Goal: Check status: Check status

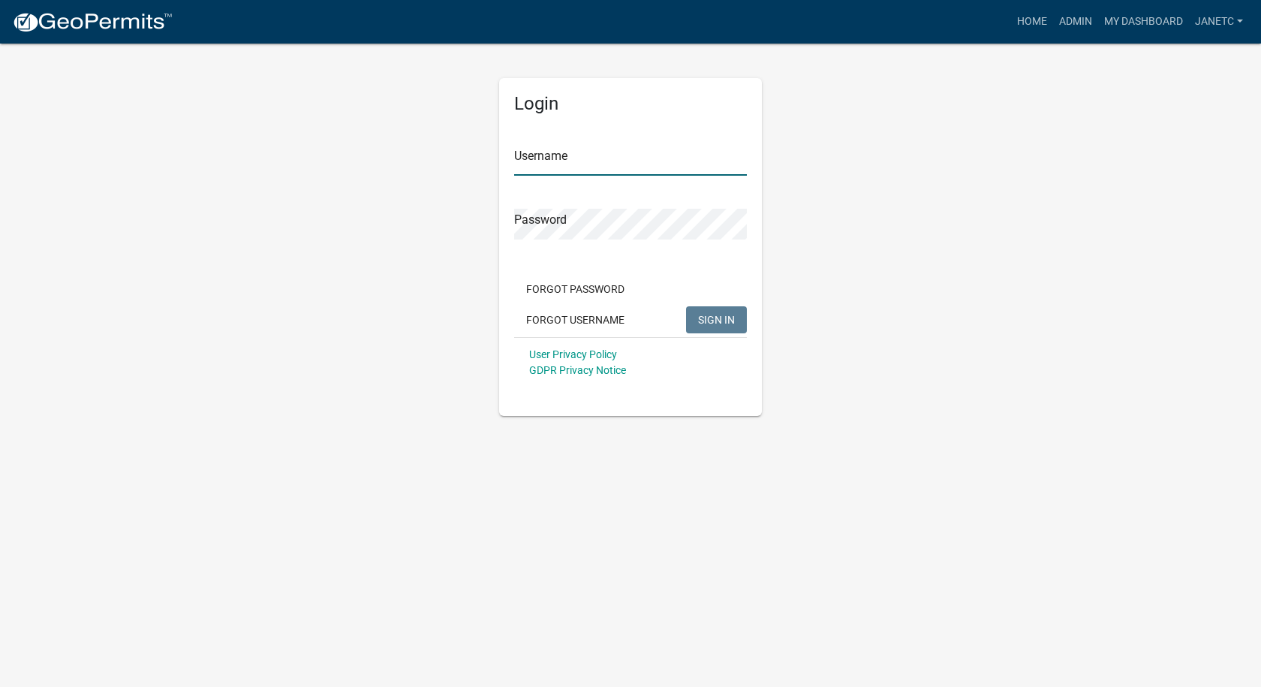
type input "janetc"
click at [730, 317] on span "SIGN IN" at bounding box center [716, 319] width 37 height 12
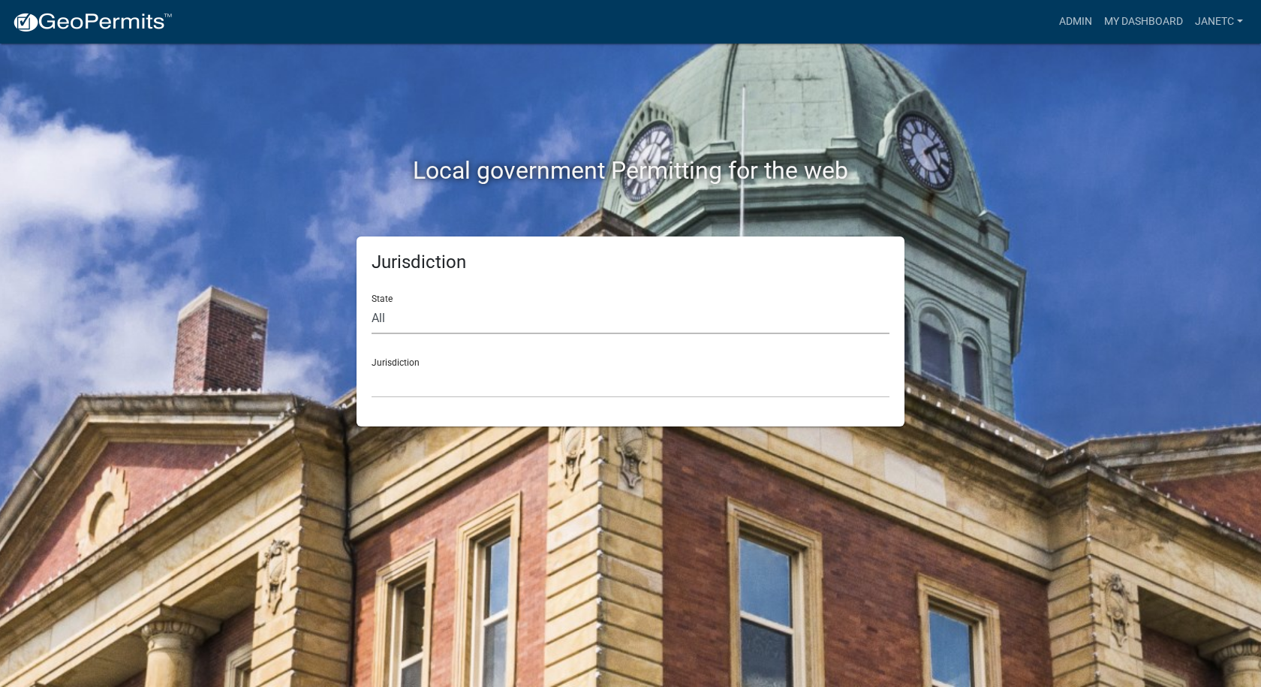
click at [414, 320] on select "All Colorado Georgia Indiana Iowa Kansas Minnesota Ohio South Carolina Wisconsin" at bounding box center [631, 318] width 518 height 31
select select "Indiana"
click at [372, 303] on select "All Colorado Georgia Indiana Iowa Kansas Minnesota Ohio South Carolina Wisconsin" at bounding box center [631, 318] width 518 height 31
click at [399, 374] on select "City of Charlestown, Indiana City of Jeffersonville, Indiana City of Logansport…" at bounding box center [631, 382] width 518 height 31
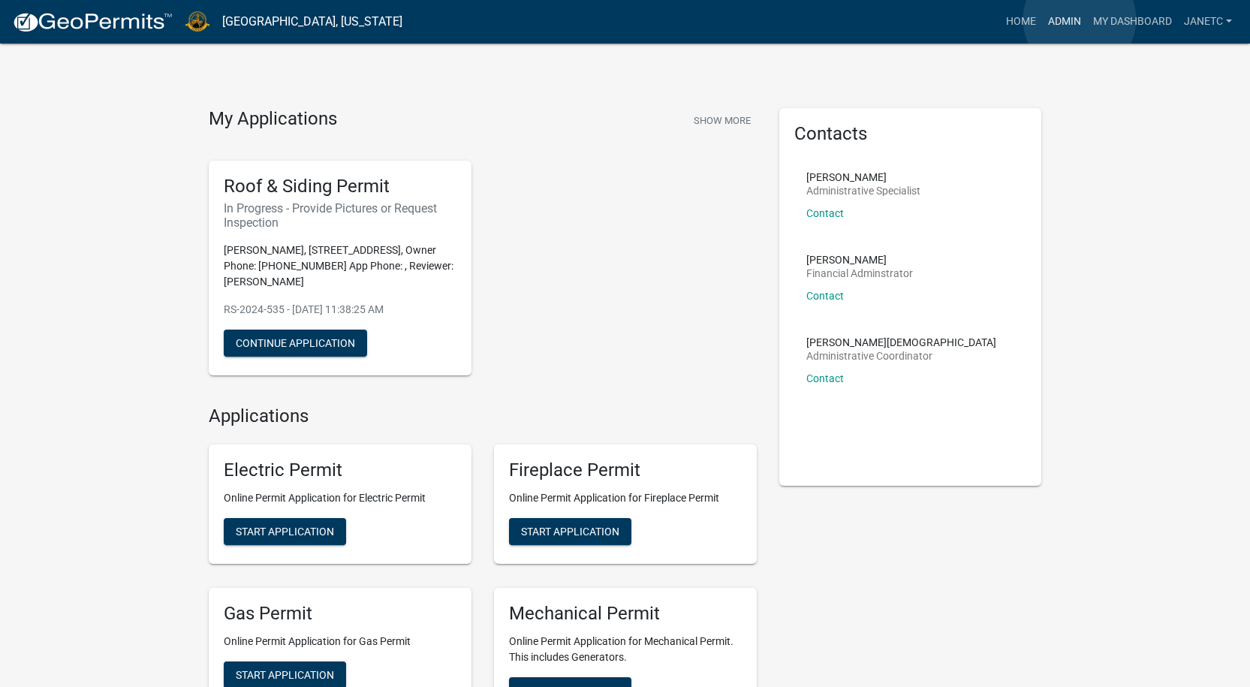
click at [1080, 20] on link "Admin" at bounding box center [1064, 22] width 45 height 29
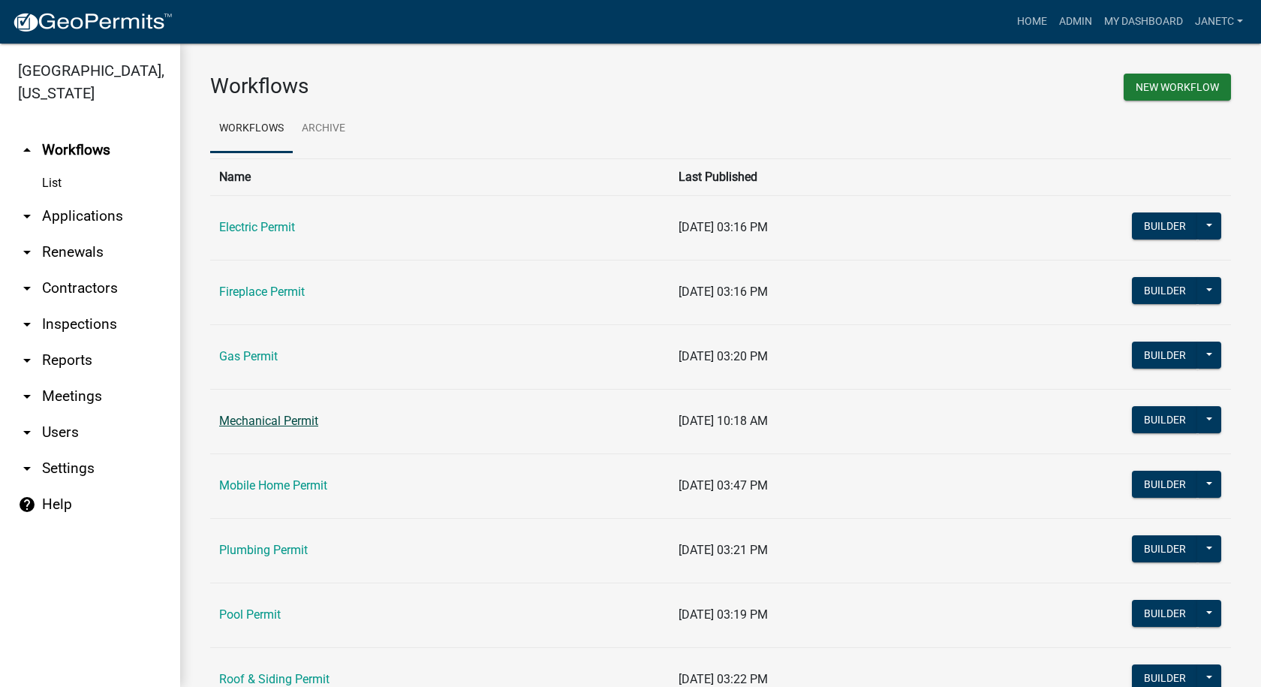
click at [276, 418] on link "Mechanical Permit" at bounding box center [268, 421] width 99 height 14
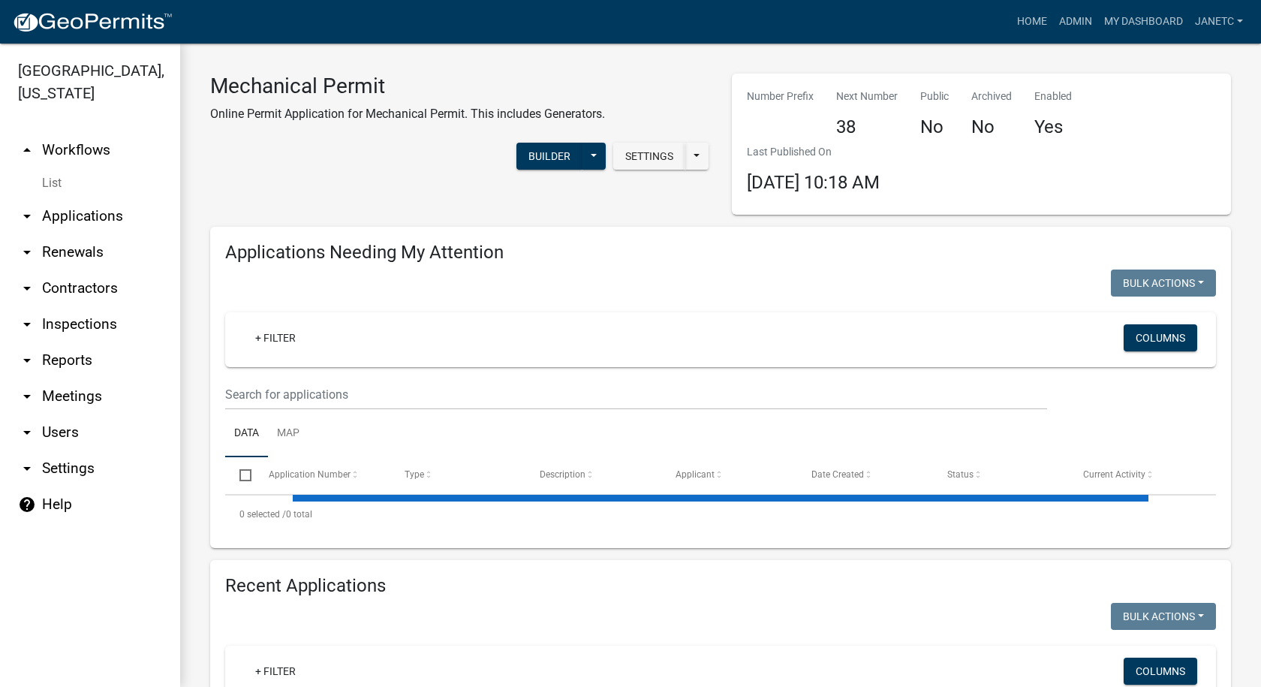
select select "1: 25"
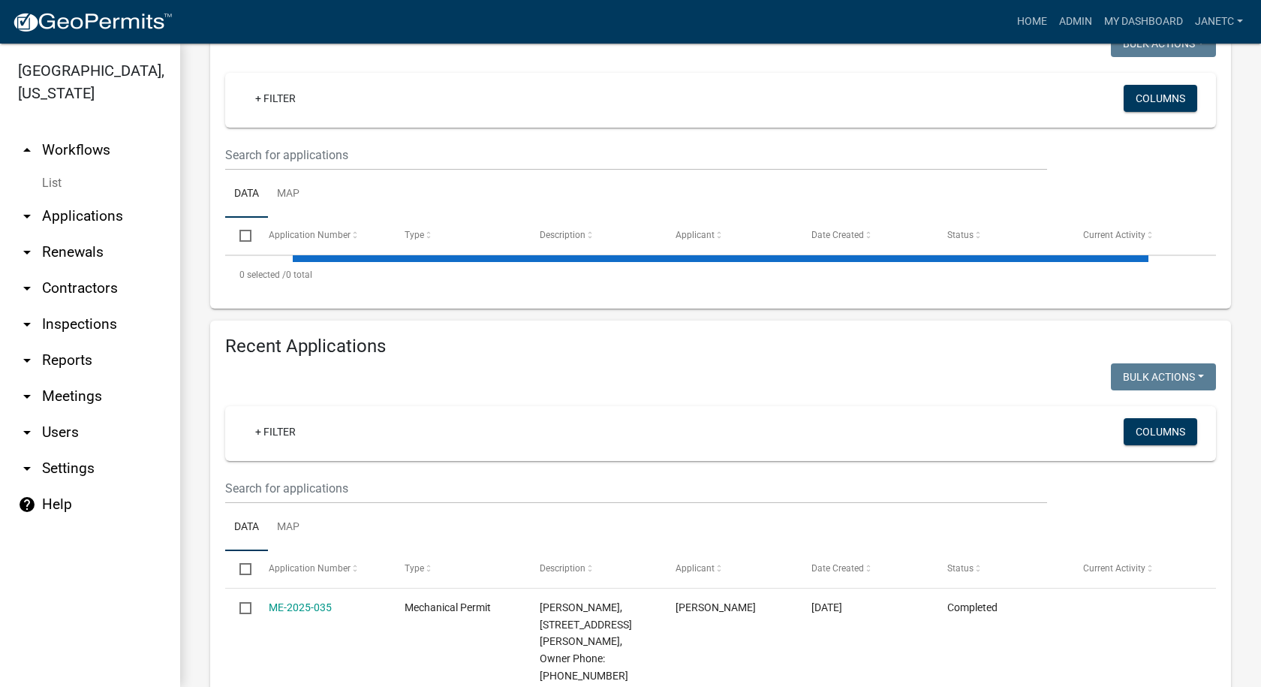
scroll to position [300, 0]
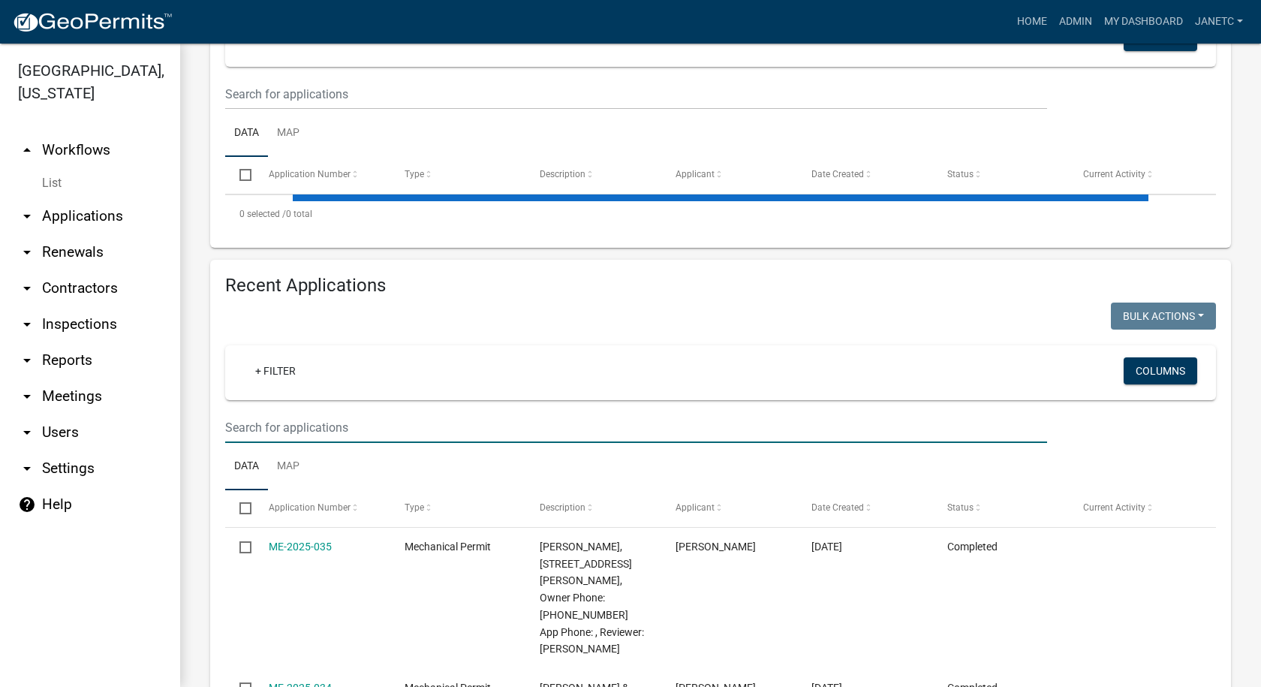
click at [386, 424] on input "text" at bounding box center [636, 427] width 822 height 31
type input "5818"
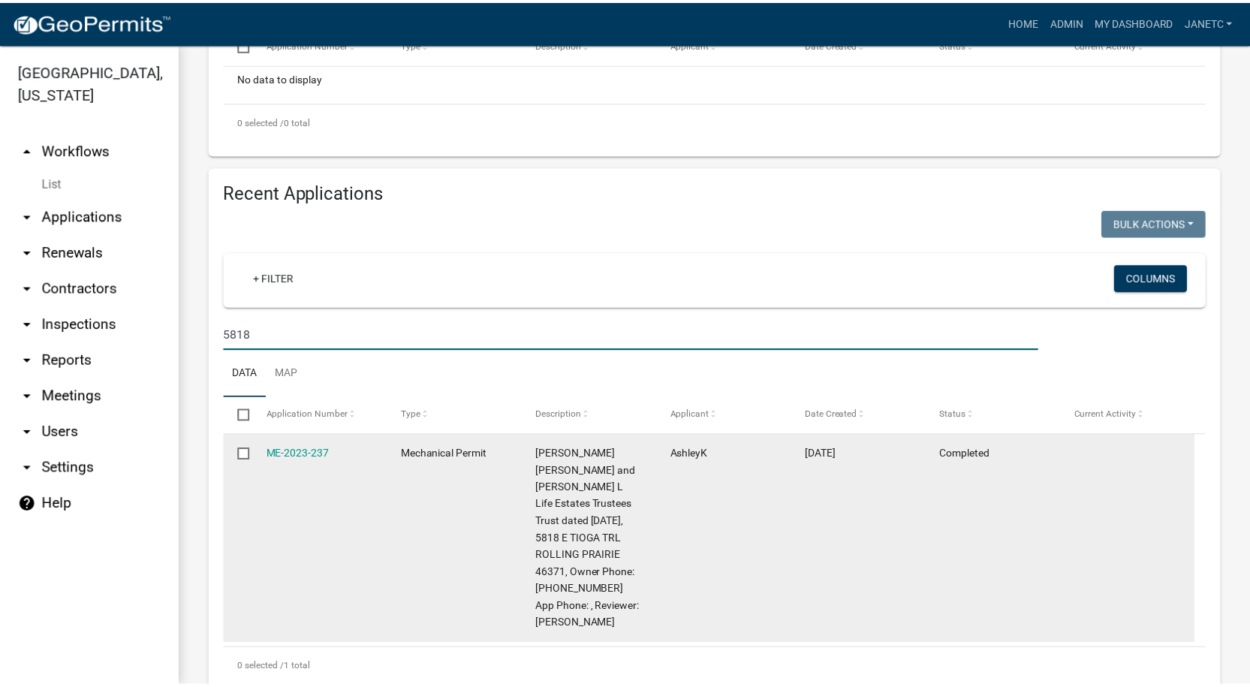
scroll to position [441, 0]
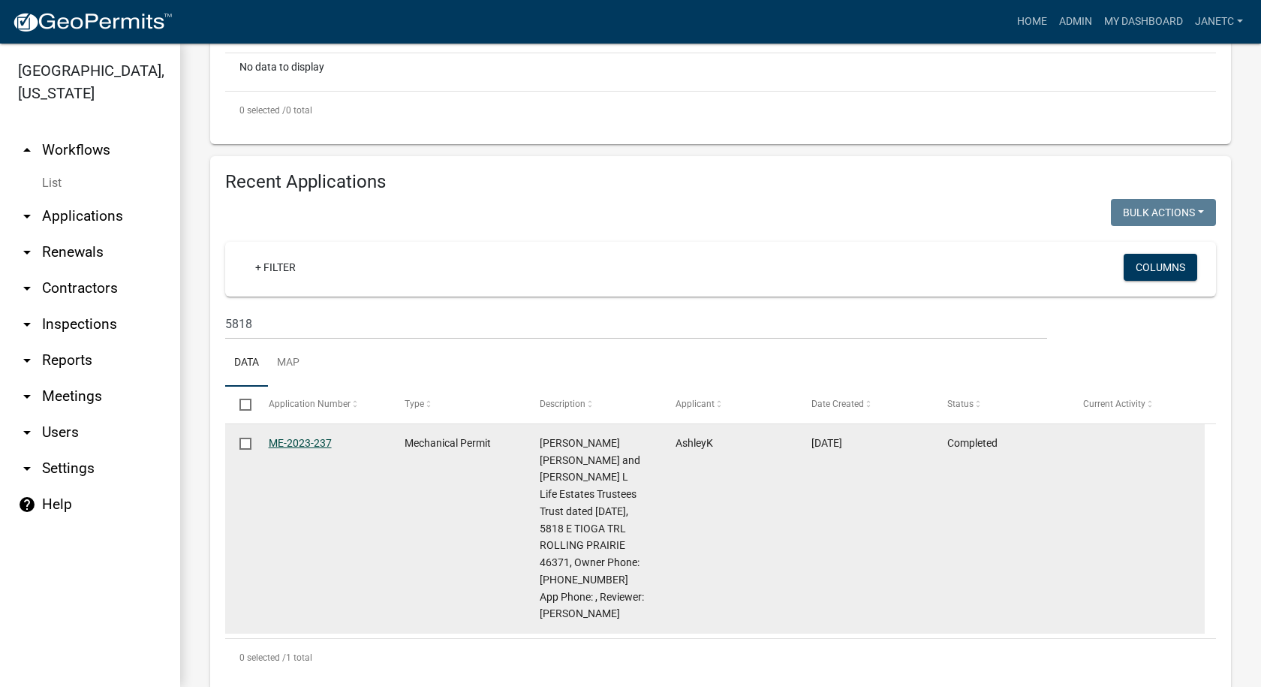
click at [292, 438] on link "ME-2023-237" at bounding box center [300, 443] width 63 height 12
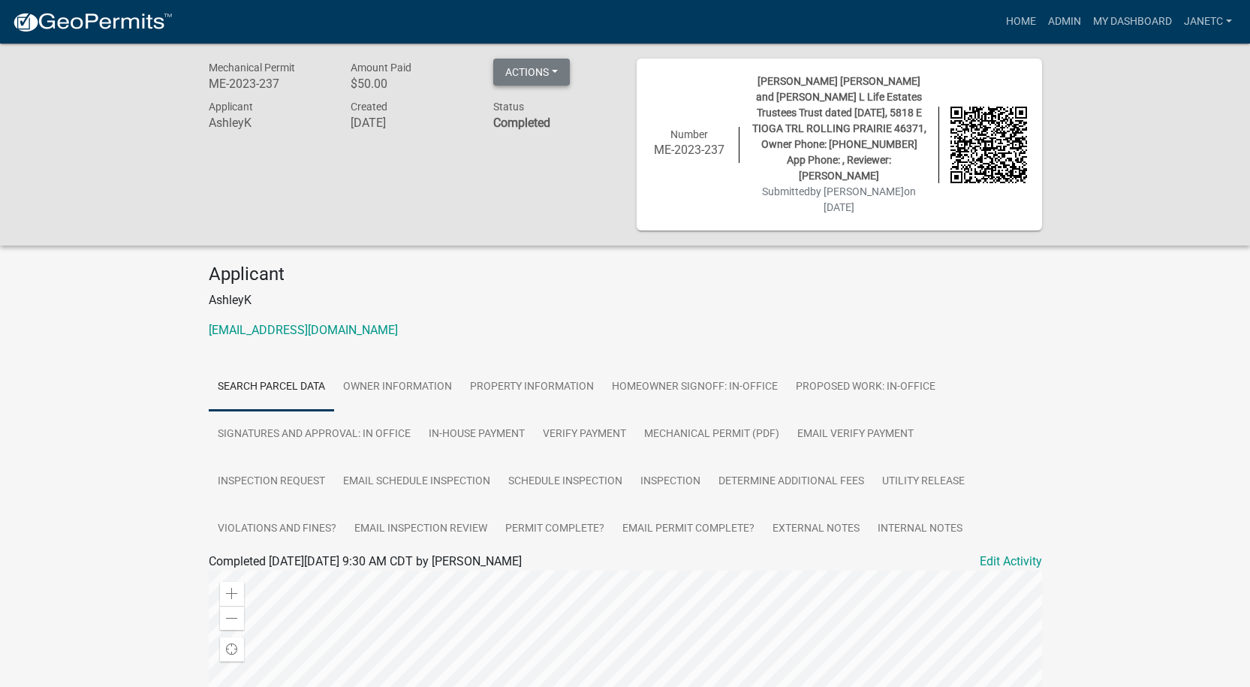
click at [530, 77] on button "Actions" at bounding box center [531, 72] width 77 height 27
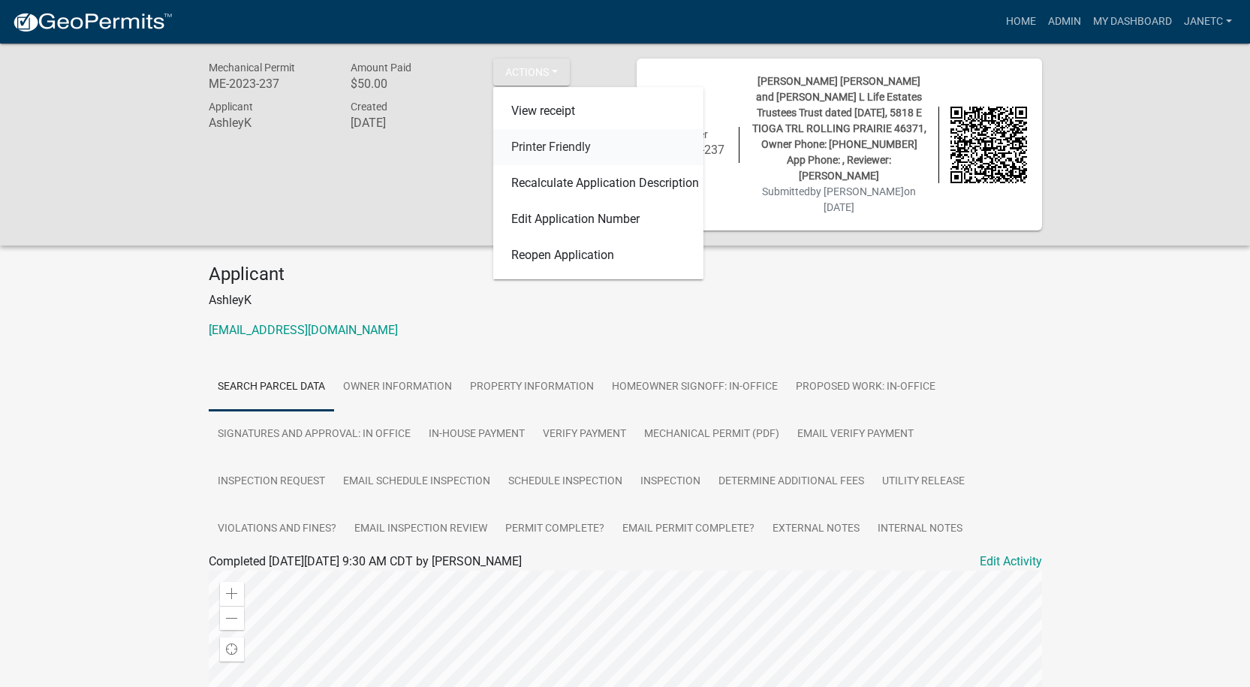
click at [554, 140] on link "Printer Friendly" at bounding box center [598, 147] width 210 height 36
